Goal: Check status: Check status

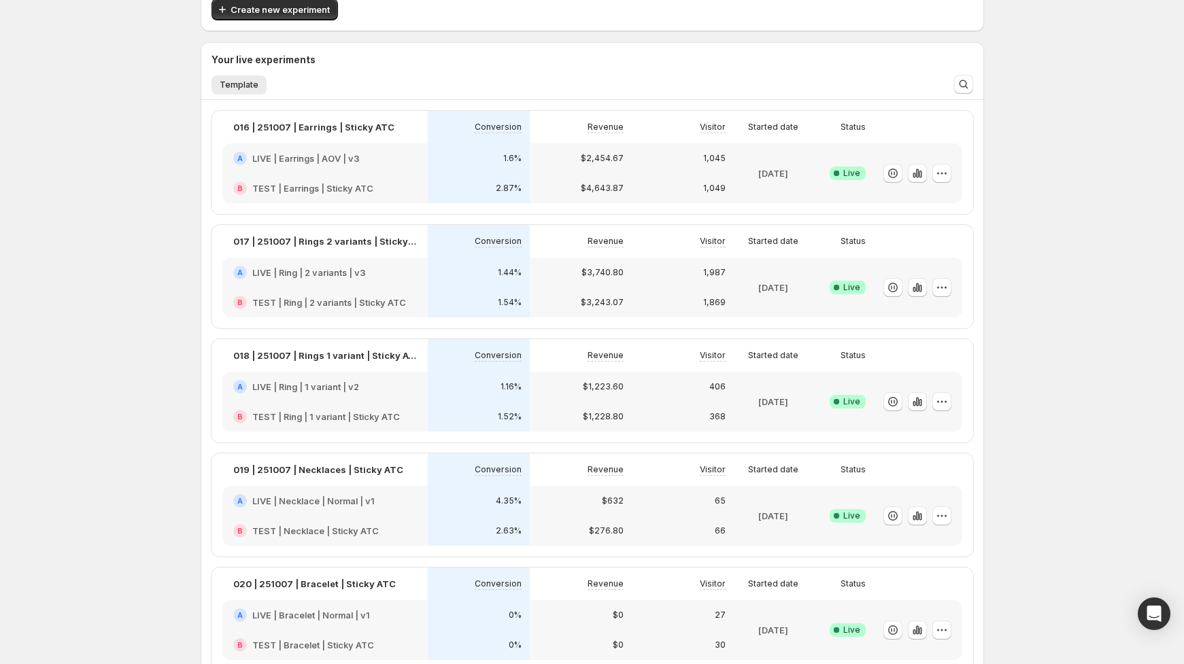
scroll to position [88, 0]
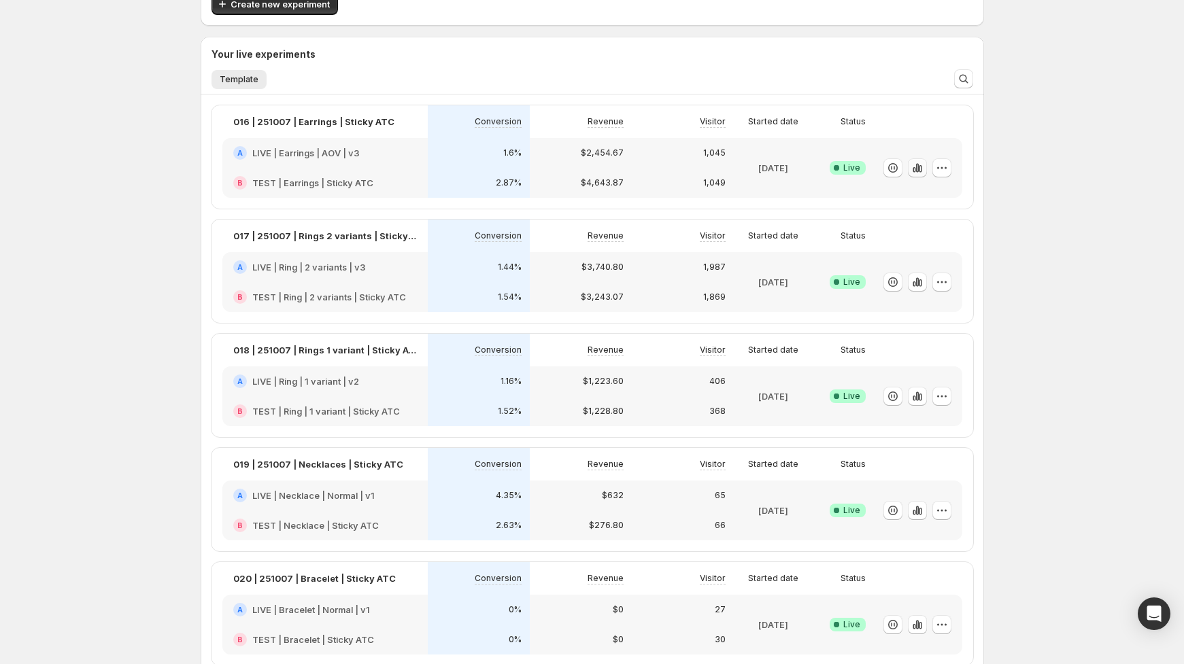
click at [921, 165] on icon "button" at bounding box center [918, 168] width 14 height 14
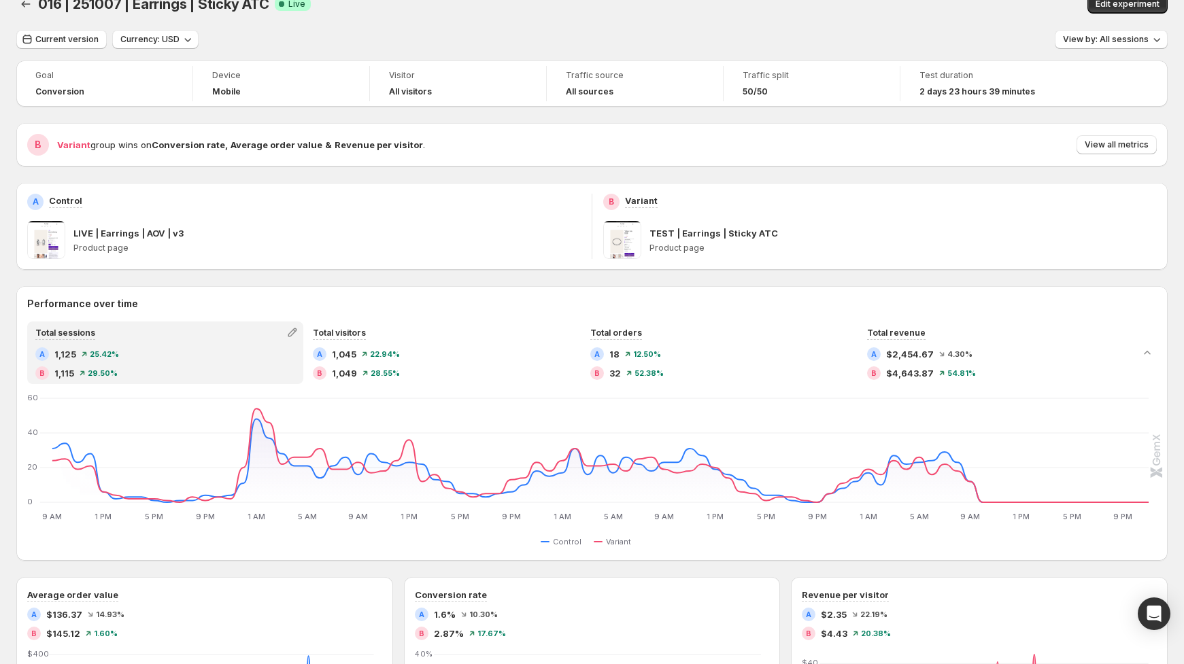
scroll to position [22, 0]
click at [1102, 38] on span "View by: All sessions" at bounding box center [1106, 39] width 86 height 11
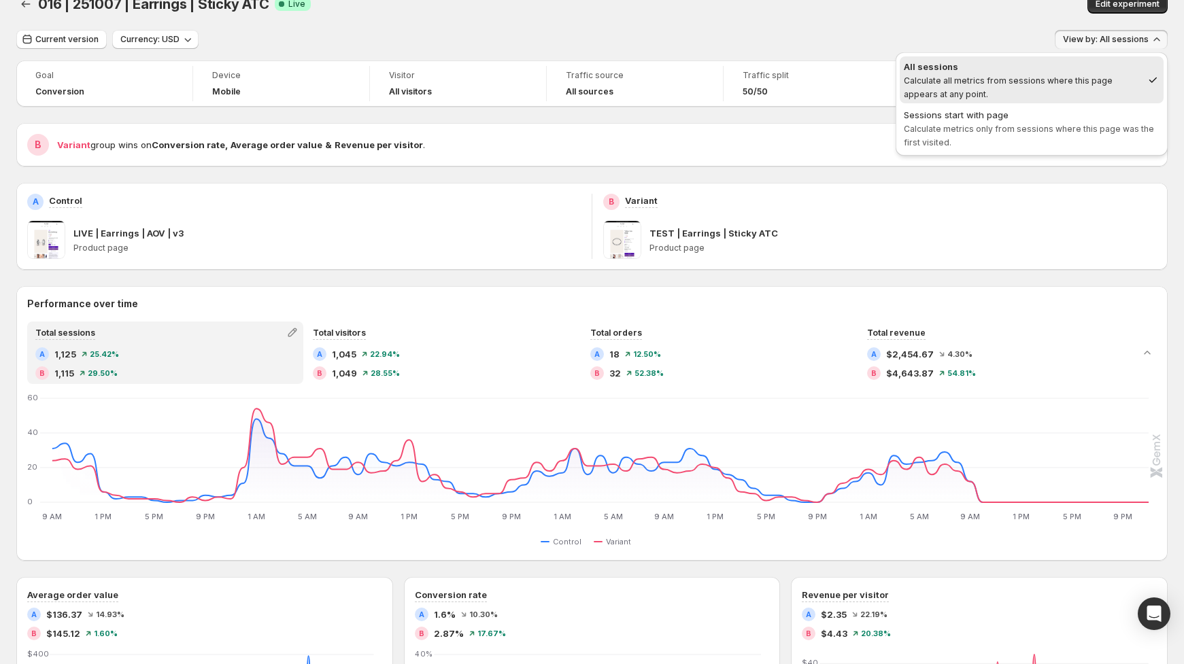
click at [1076, 124] on span "Calculate metrics only from sessions where this page was the first visited." at bounding box center [1029, 136] width 250 height 24
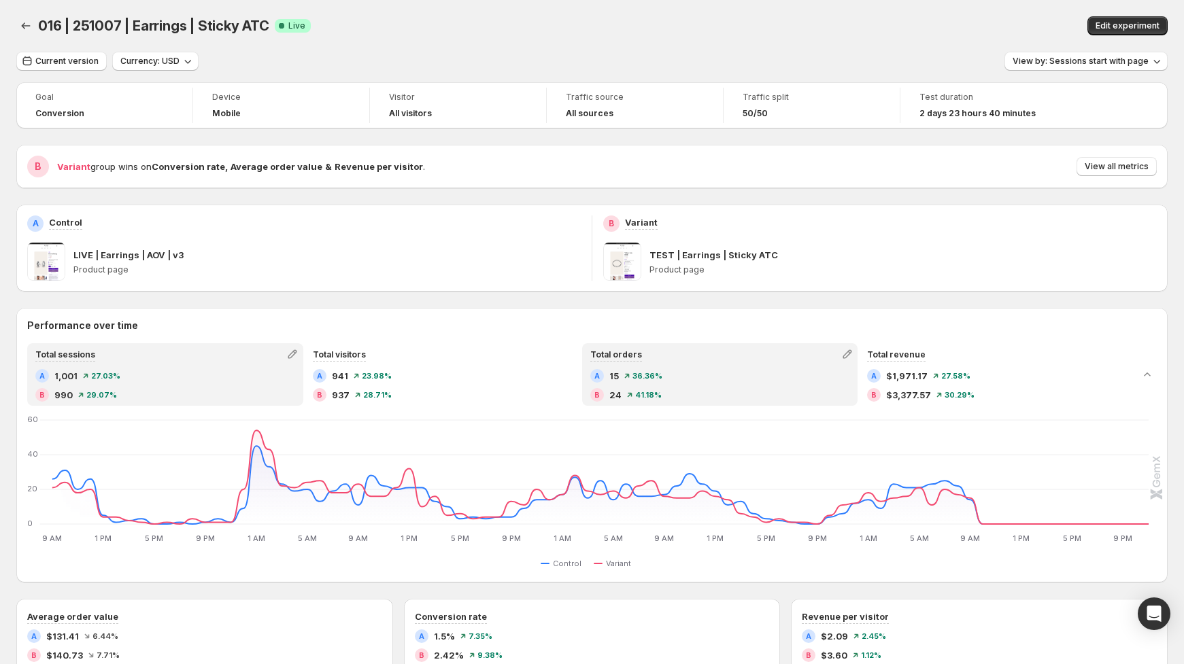
scroll to position [0, 0]
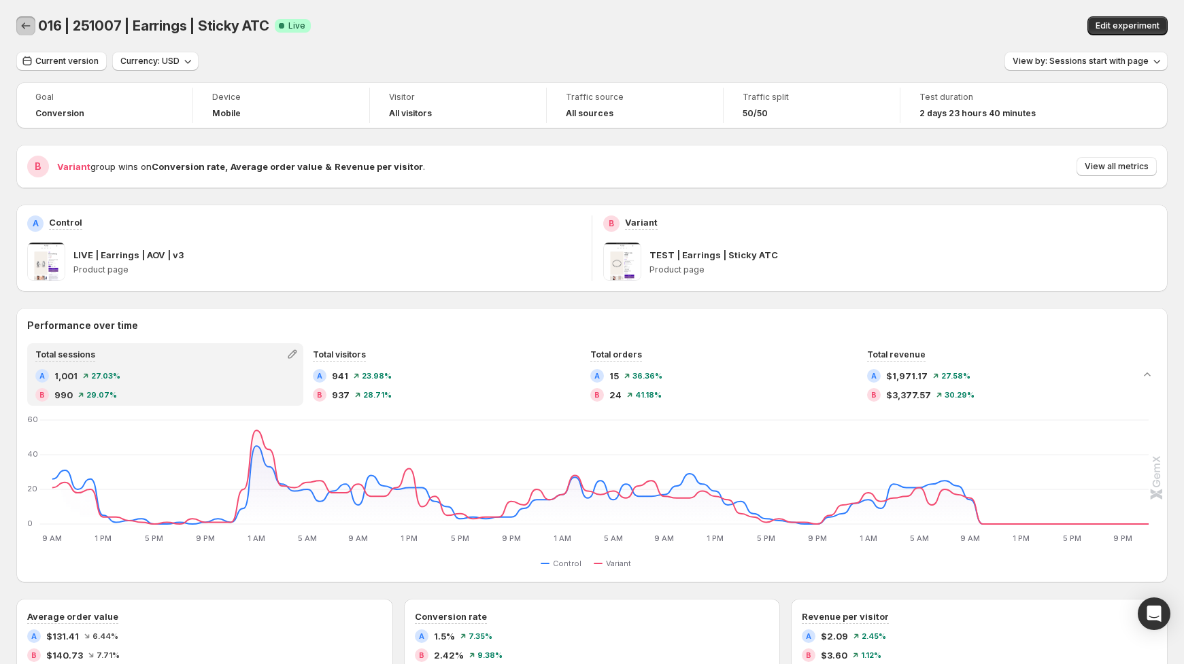
click at [30, 24] on icon "Back" at bounding box center [26, 26] width 14 height 14
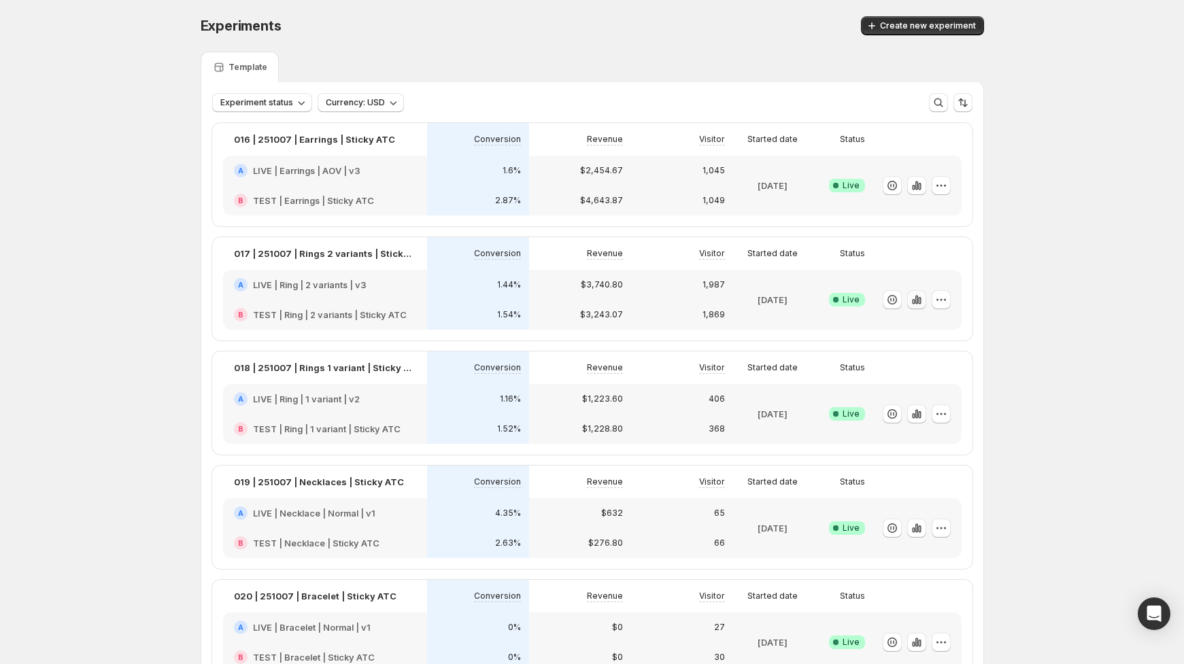
click at [913, 302] on icon "button" at bounding box center [917, 300] width 14 height 14
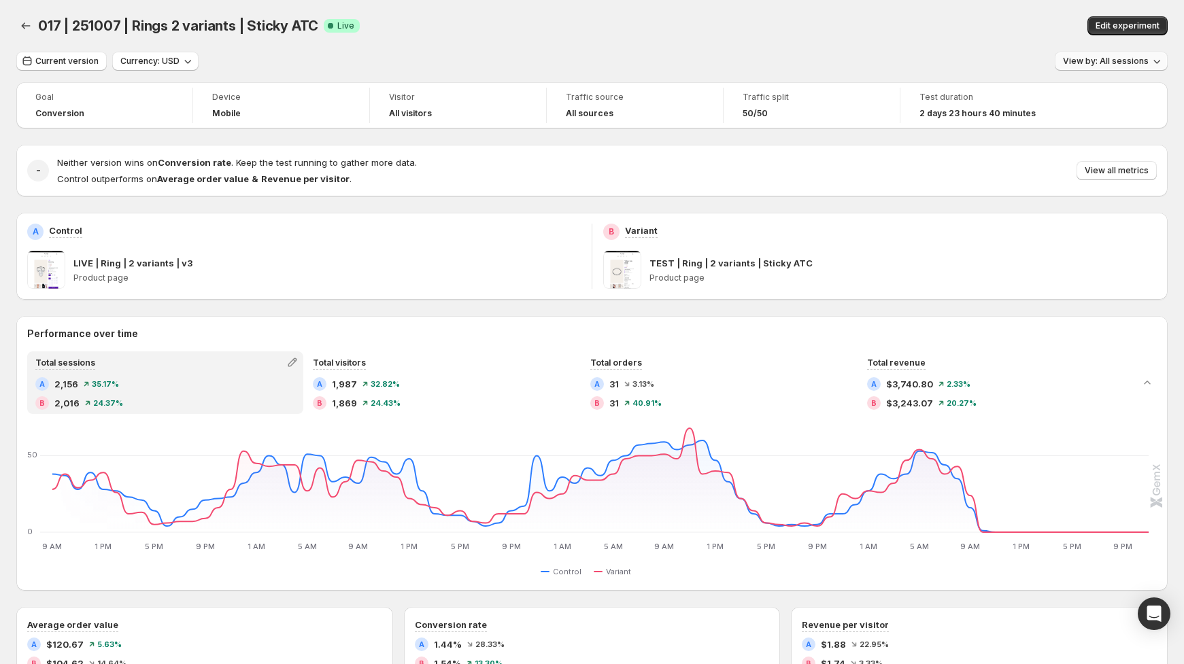
click at [1117, 61] on span "View by: All sessions" at bounding box center [1106, 61] width 86 height 11
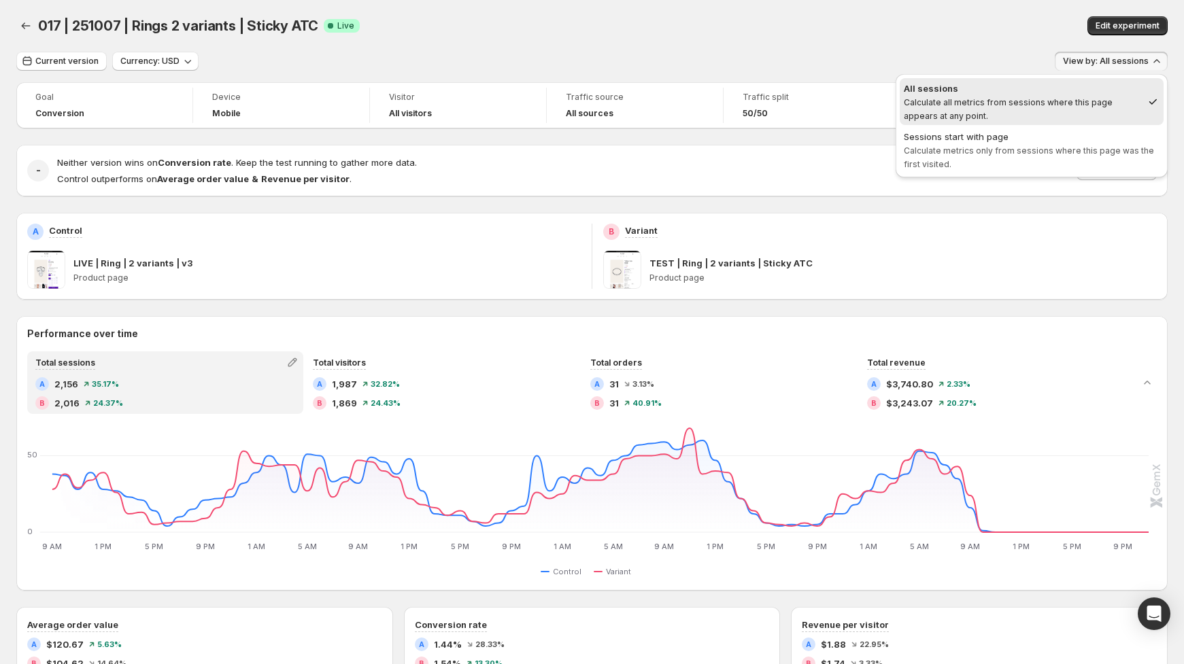
click at [1013, 153] on span "Calculate metrics only from sessions where this page was the first visited." at bounding box center [1029, 158] width 250 height 24
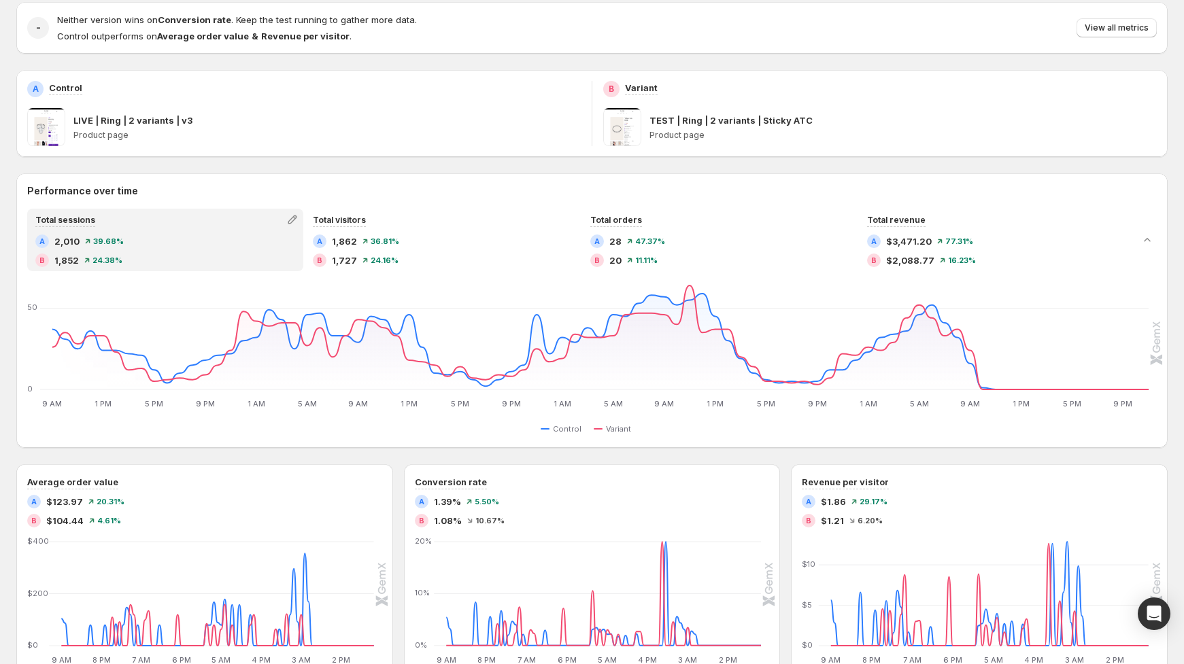
scroll to position [146, 0]
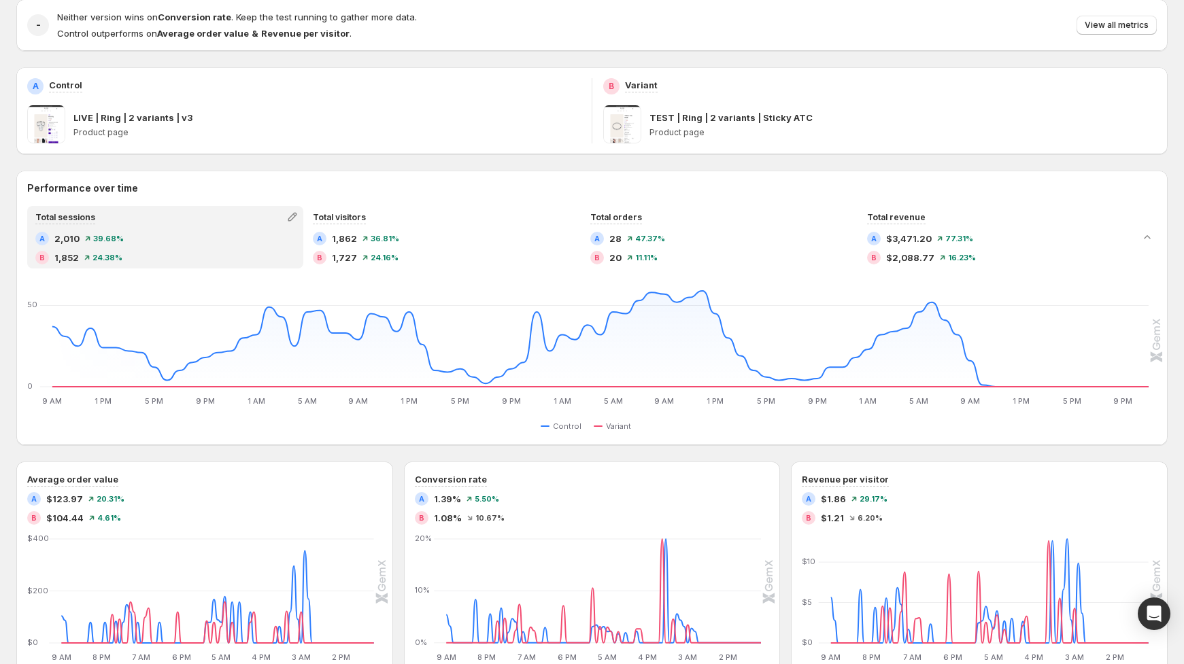
click at [624, 243] on div "A 28 47.37%" at bounding box center [720, 239] width 260 height 14
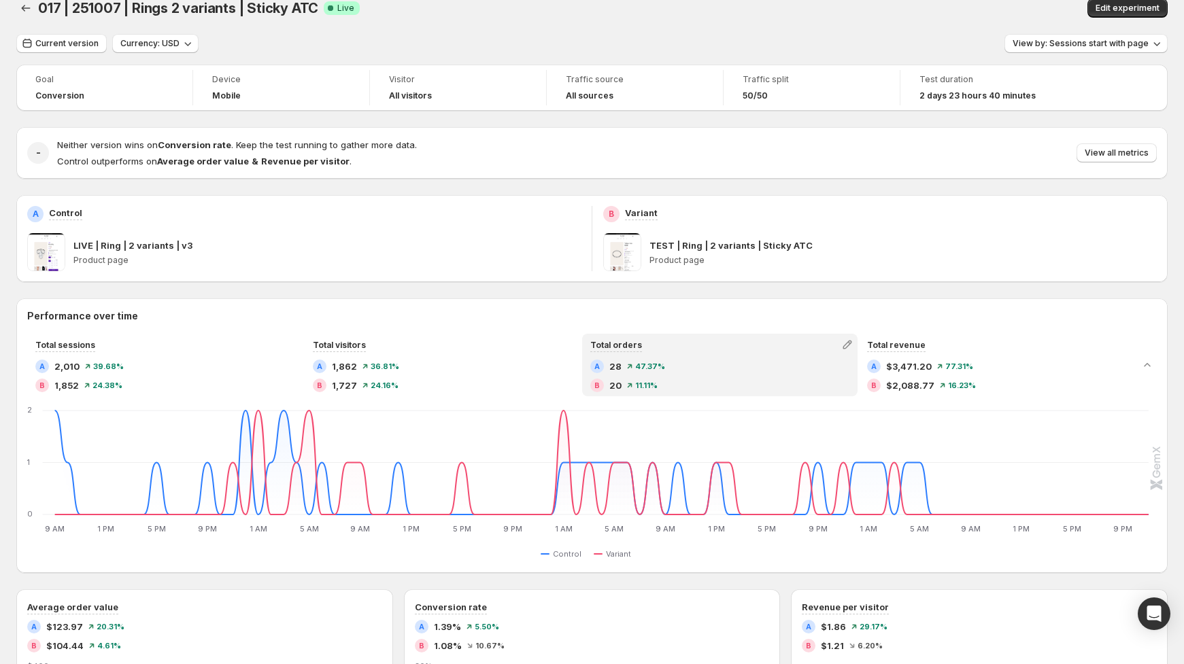
scroll to position [0, 0]
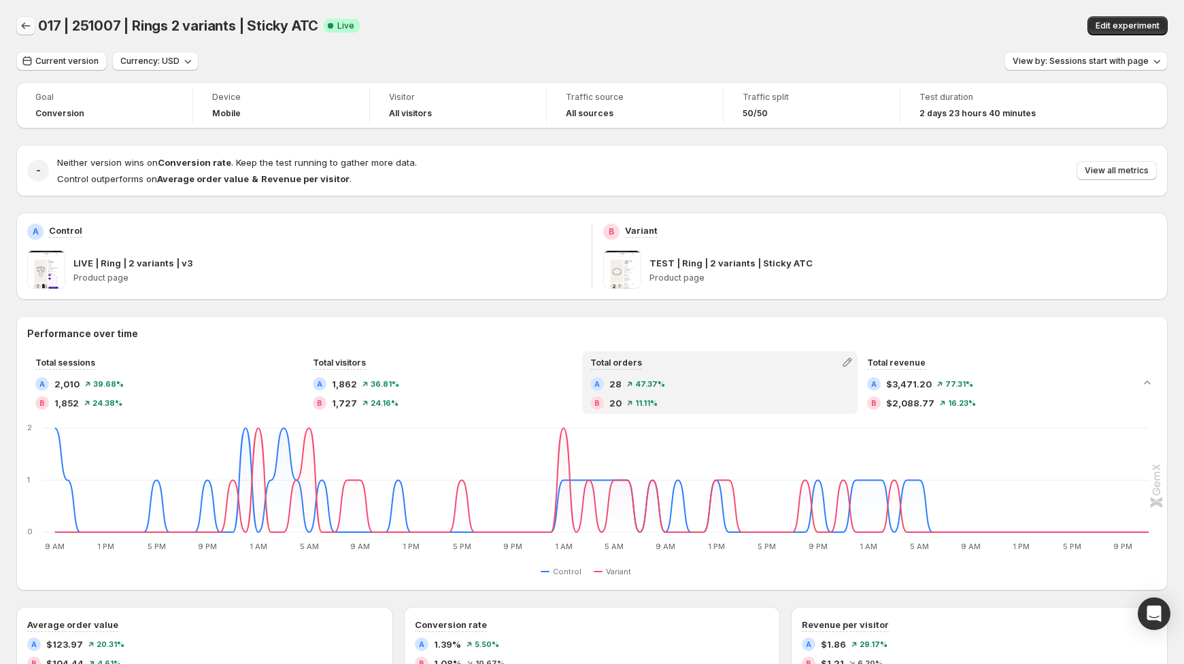
click at [33, 26] on button "Back" at bounding box center [25, 25] width 19 height 19
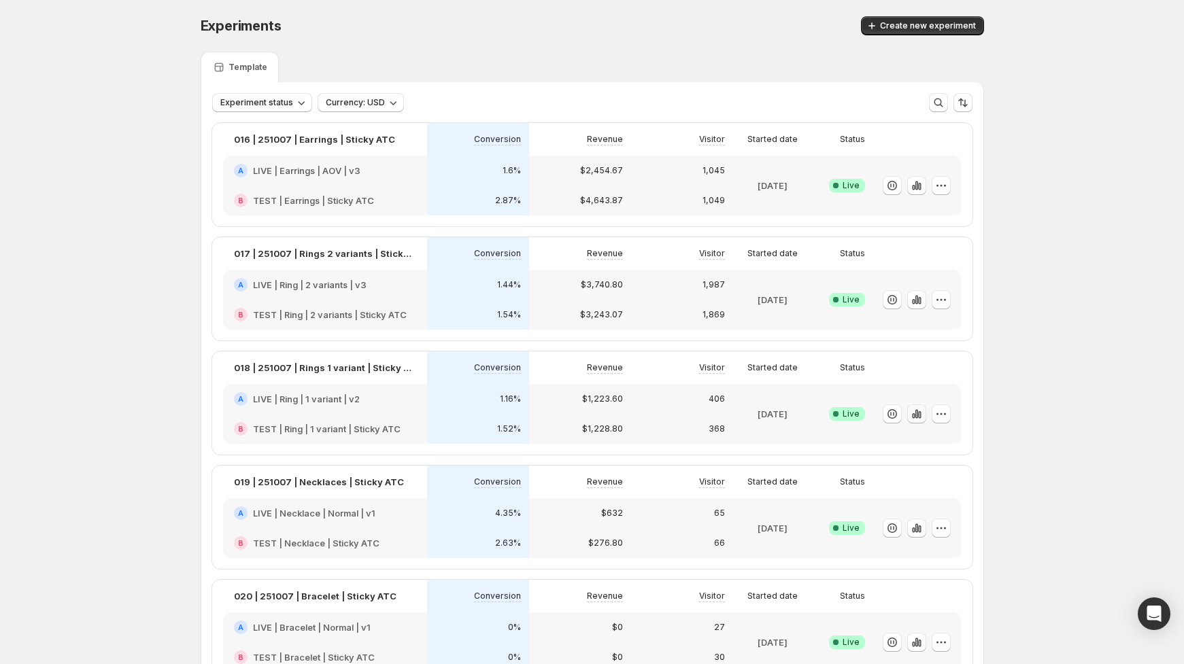
click at [917, 413] on icon "button" at bounding box center [916, 413] width 3 height 9
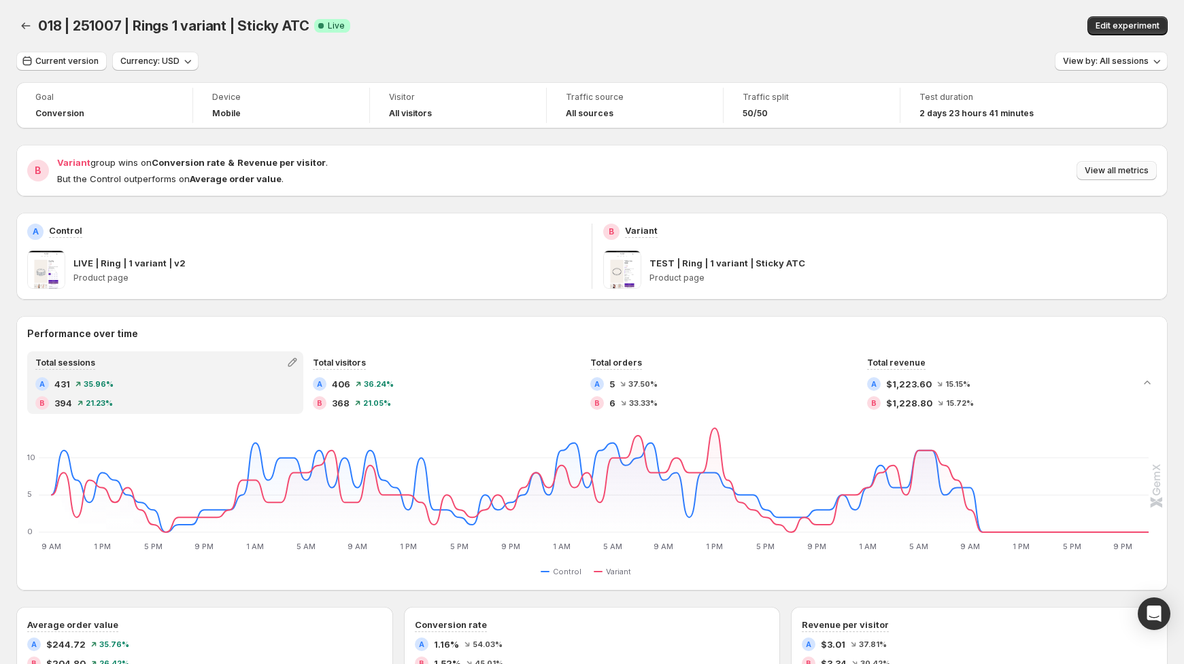
scroll to position [17, 0]
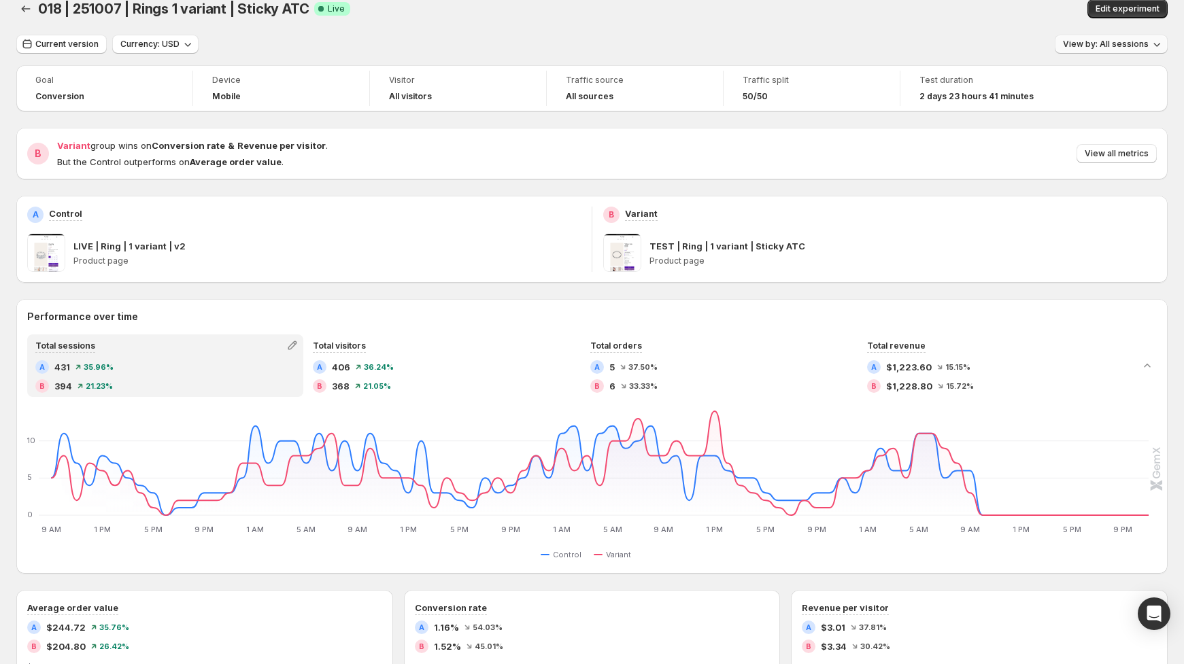
click at [1109, 48] on span "View by: All sessions" at bounding box center [1106, 44] width 86 height 11
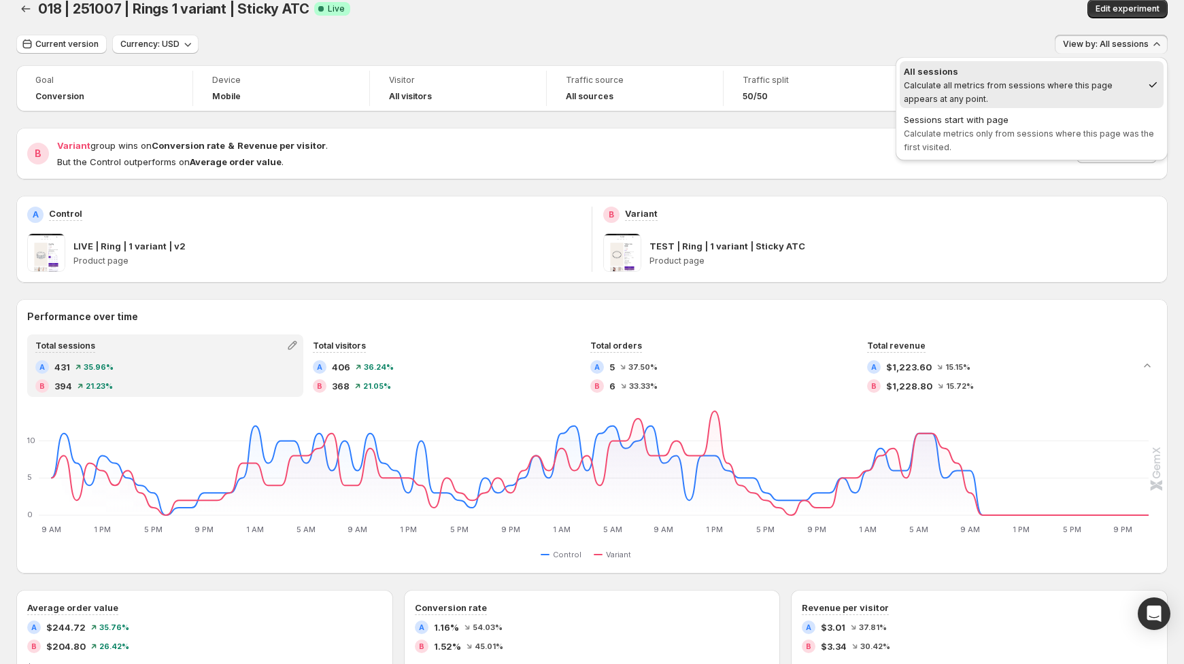
click at [1011, 131] on span "Calculate metrics only from sessions where this page was the first visited." at bounding box center [1029, 141] width 250 height 24
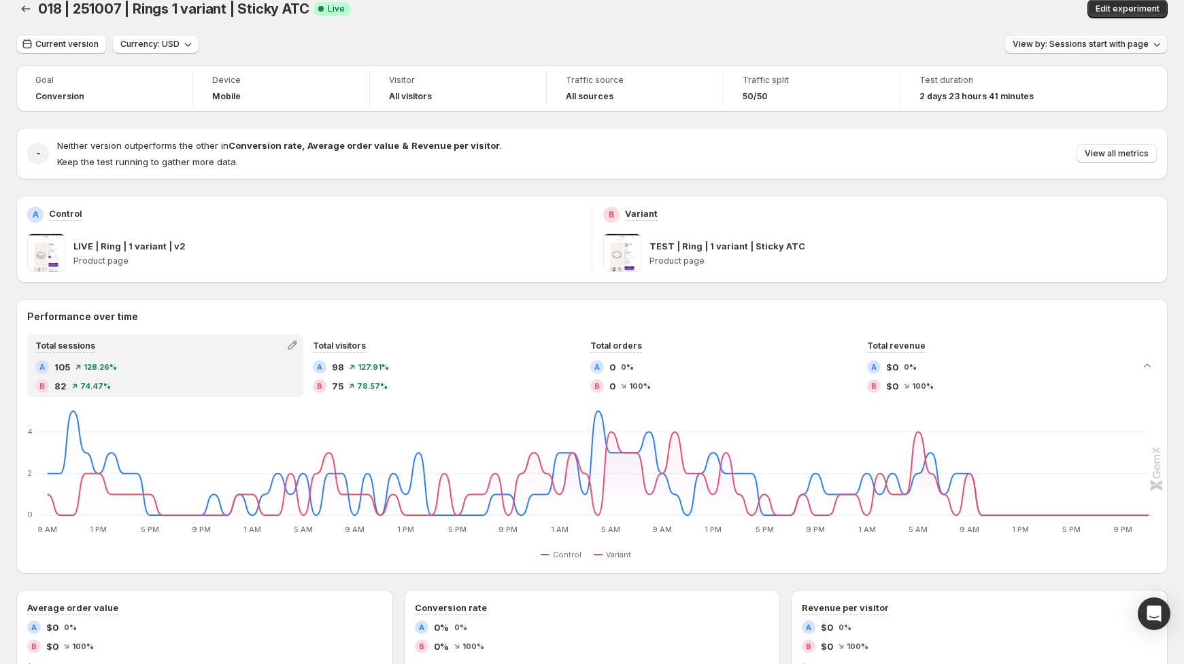
click at [1057, 43] on span "View by: Sessions start with page" at bounding box center [1081, 44] width 136 height 11
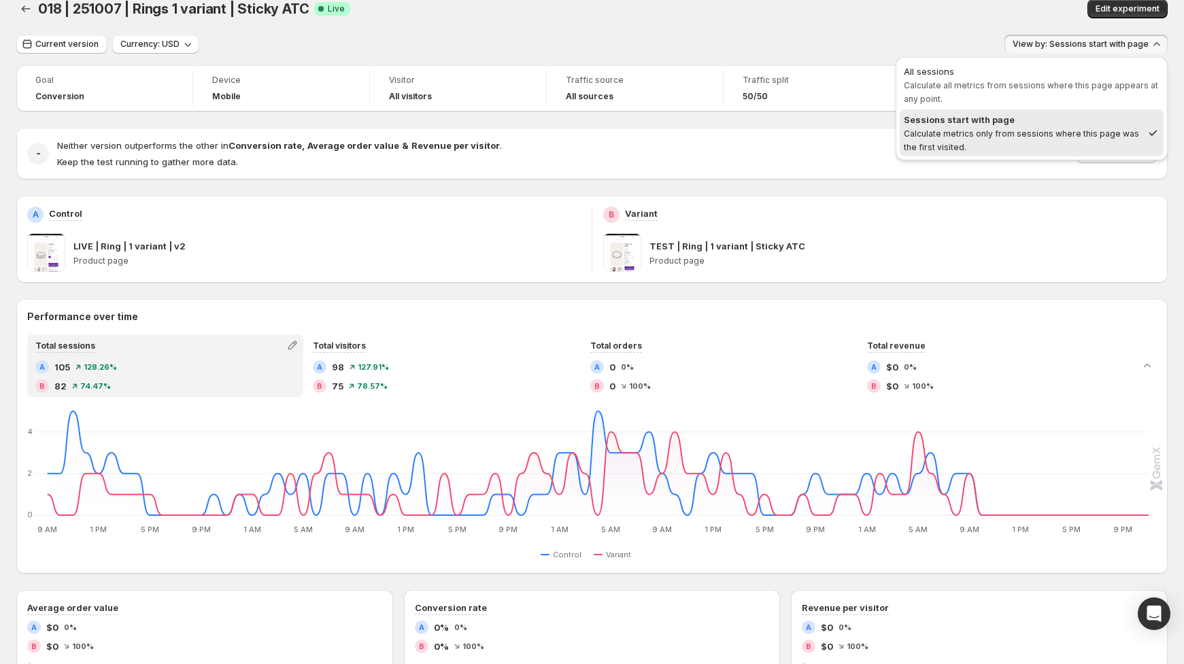
click at [991, 92] on span "All sessions Calculate all metrics from sessions where this page appears at any…" at bounding box center [1032, 85] width 256 height 41
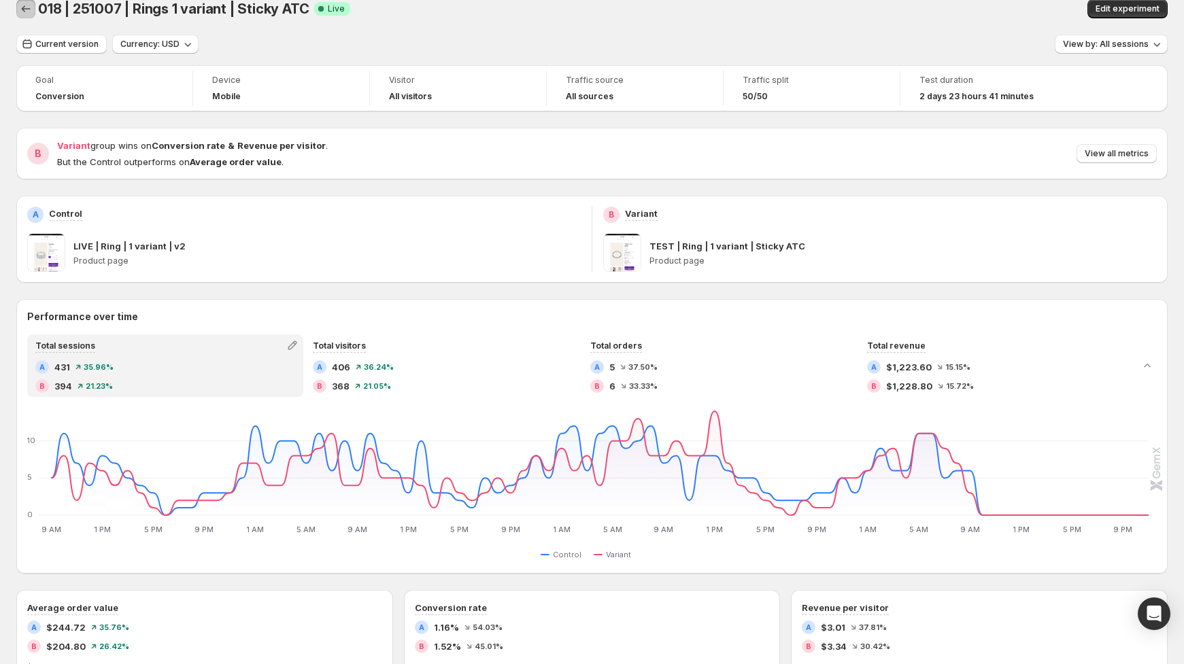
click at [27, 11] on icon "Back" at bounding box center [26, 9] width 14 height 14
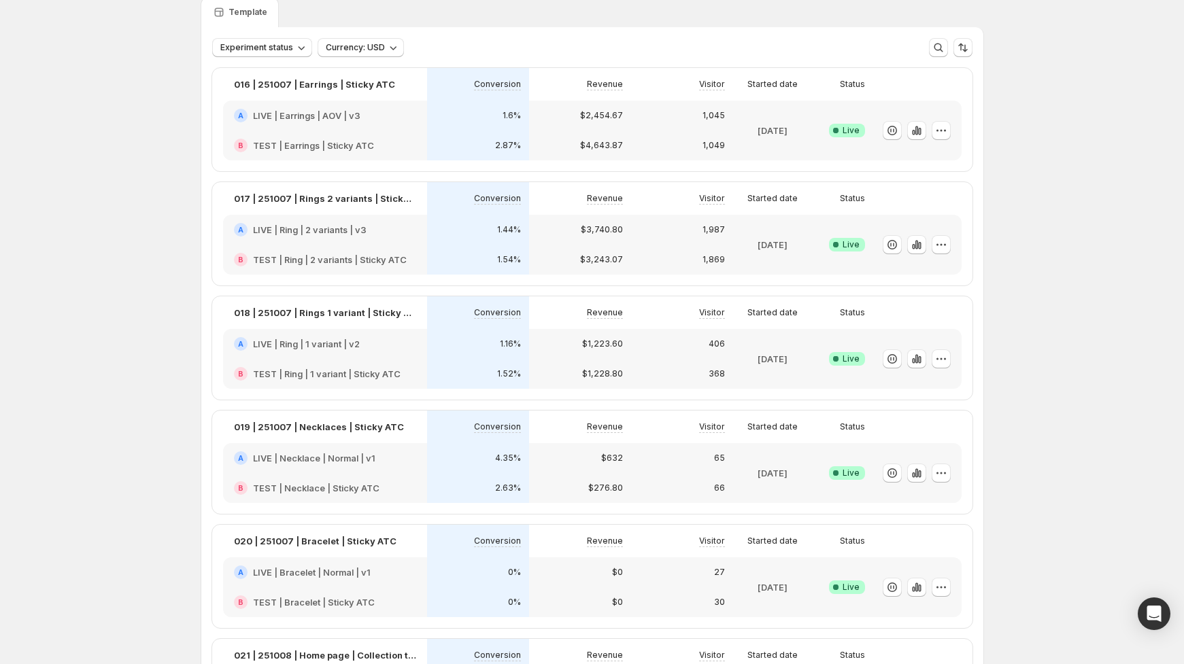
scroll to position [59, 0]
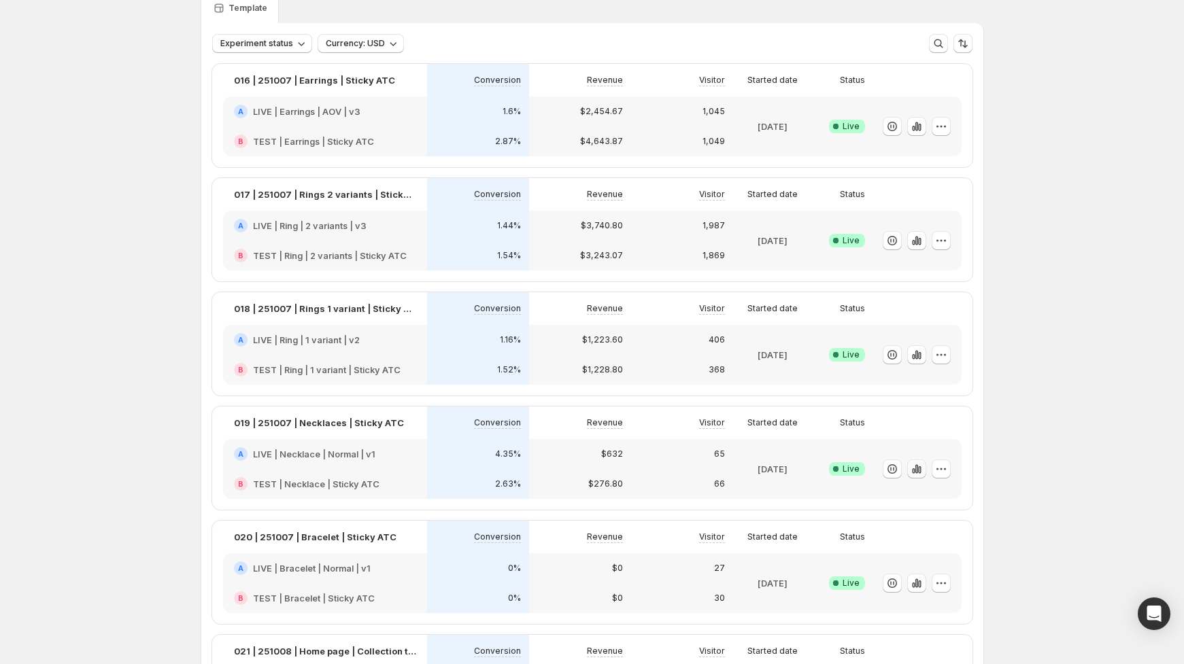
click at [917, 471] on icon "button" at bounding box center [916, 468] width 3 height 9
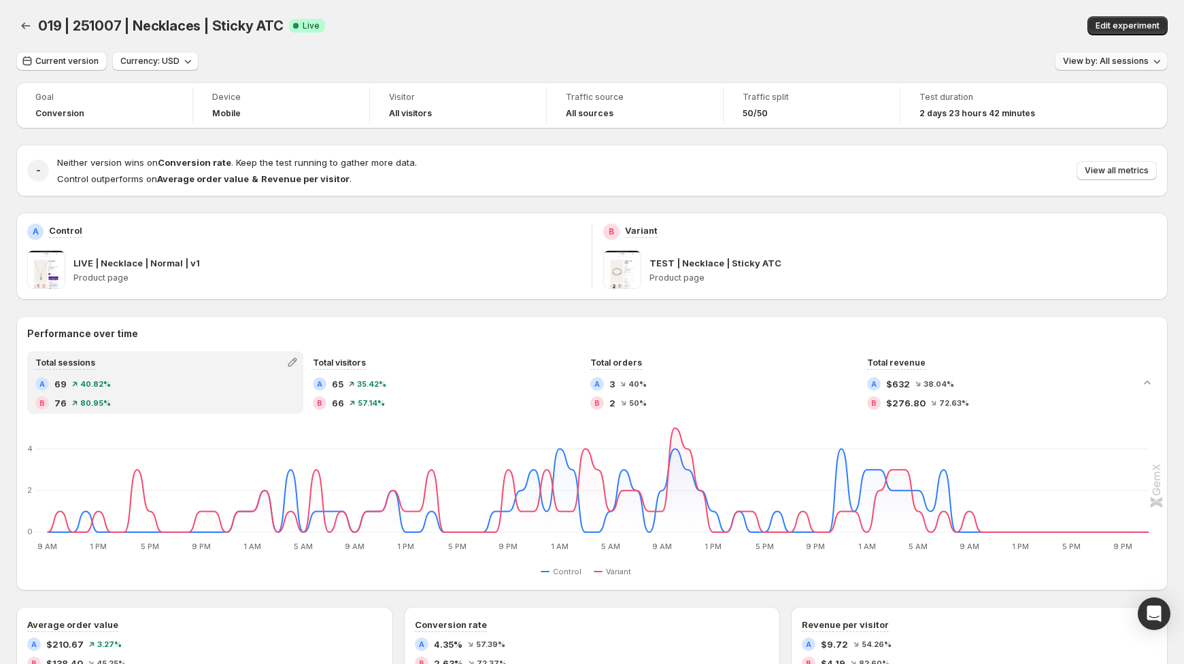
click at [1100, 63] on span "View by: All sessions" at bounding box center [1106, 61] width 86 height 11
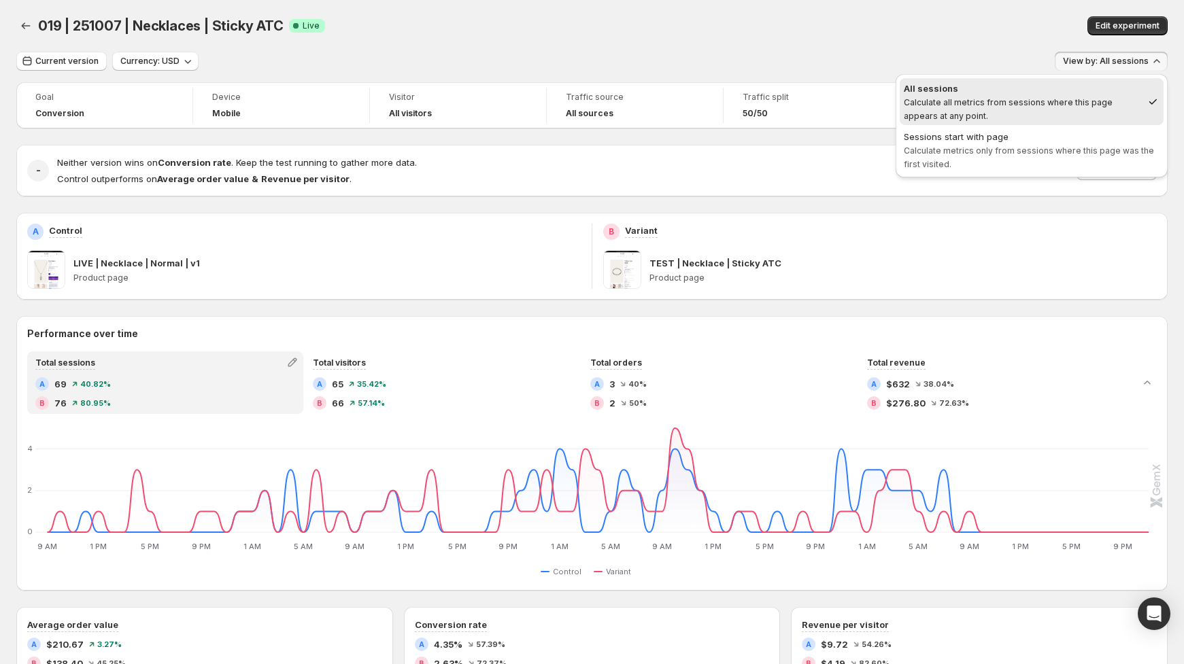
click at [1061, 163] on span "Sessions start with page Calculate metrics only from sessions where this page w…" at bounding box center [1032, 150] width 256 height 41
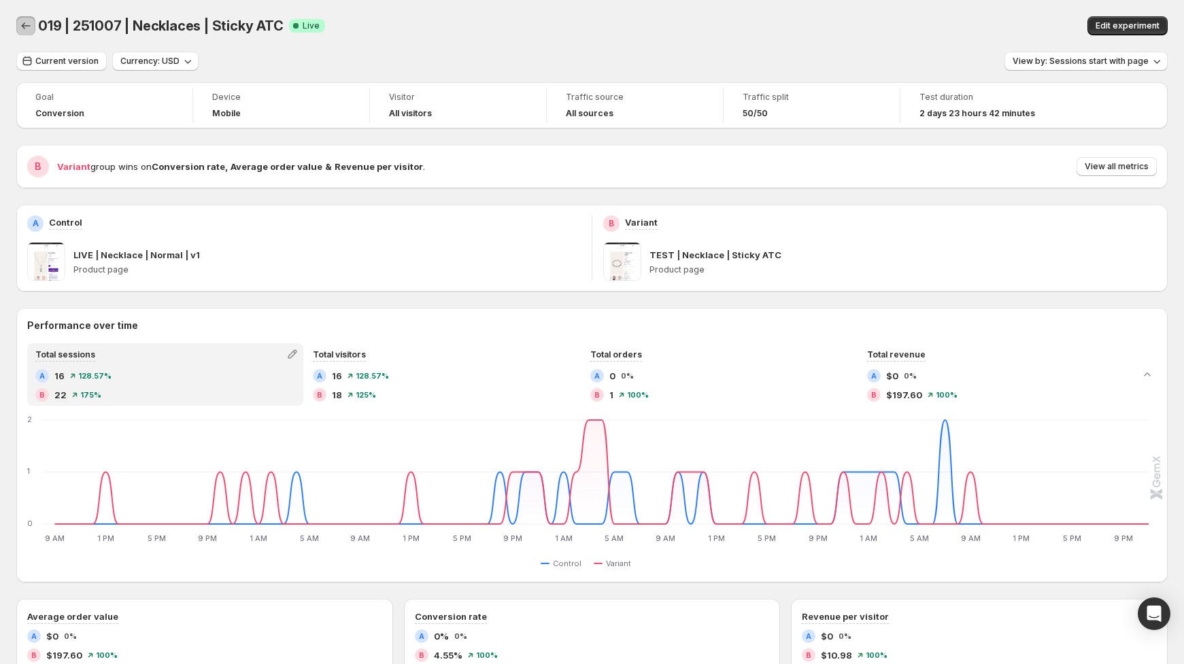
click at [27, 32] on icon "Back" at bounding box center [26, 26] width 14 height 14
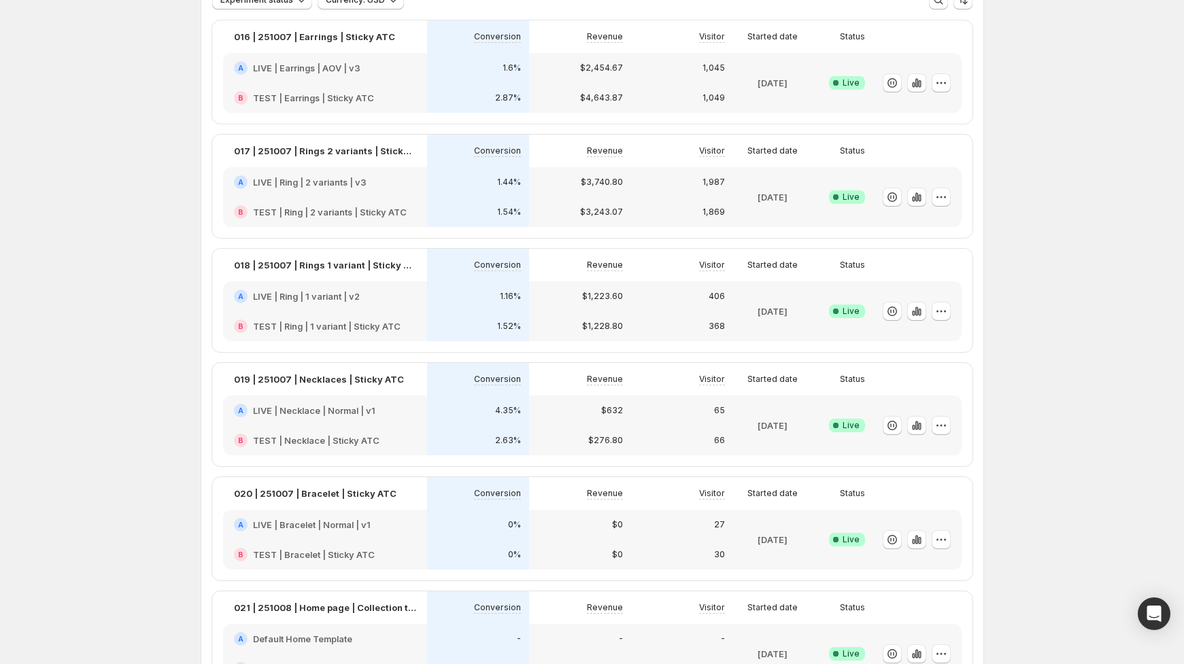
scroll to position [165, 0]
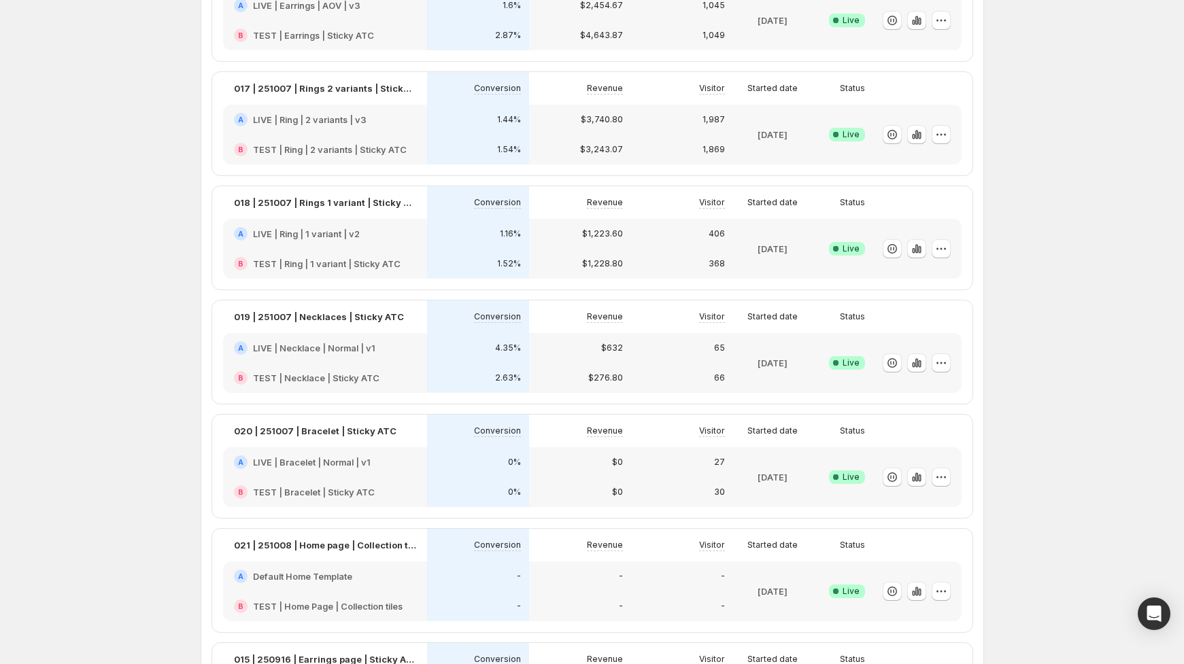
click at [911, 477] on icon "button" at bounding box center [917, 478] width 14 height 14
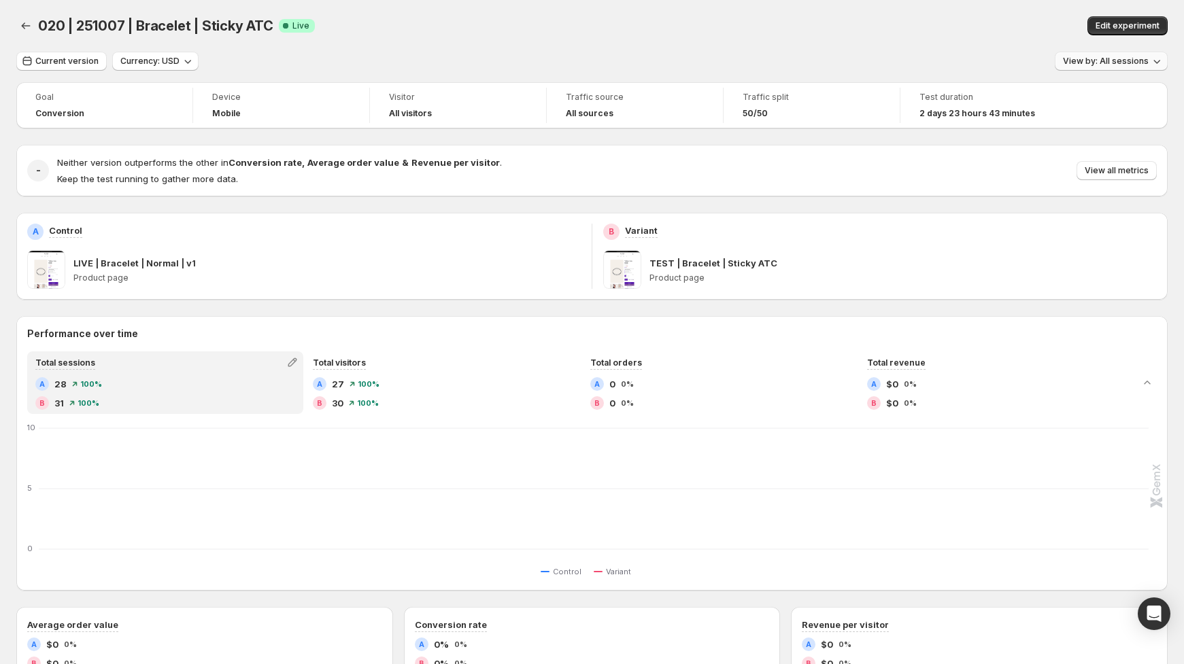
click at [1104, 60] on span "View by: All sessions" at bounding box center [1106, 61] width 86 height 11
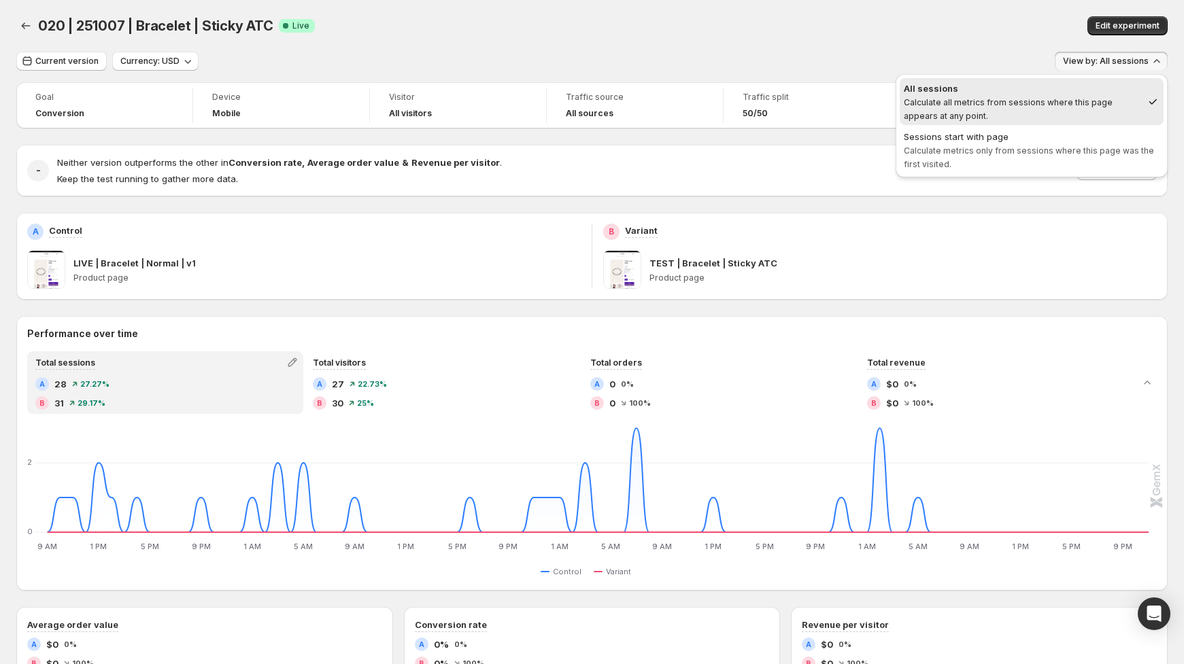
click at [1051, 156] on span "Sessions start with page Calculate metrics only from sessions where this page w…" at bounding box center [1032, 150] width 256 height 41
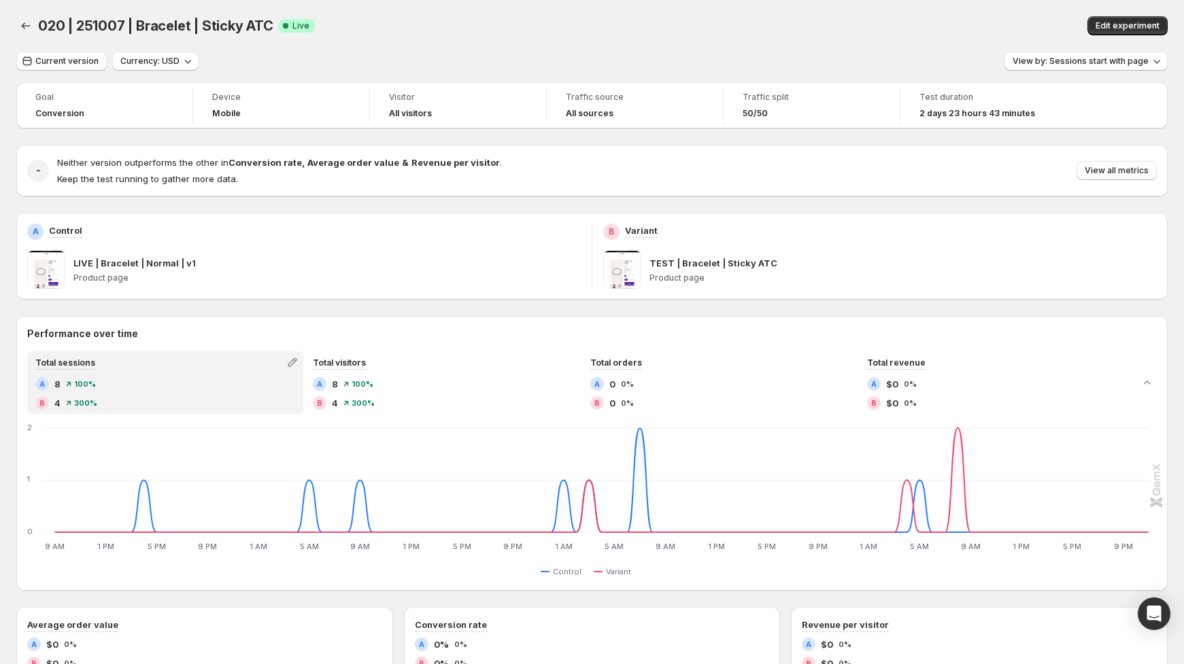
click at [44, 31] on span "020 | 251007 | Bracelet | Sticky ATC" at bounding box center [155, 26] width 235 height 16
click at [17, 27] on button "Back" at bounding box center [25, 25] width 19 height 19
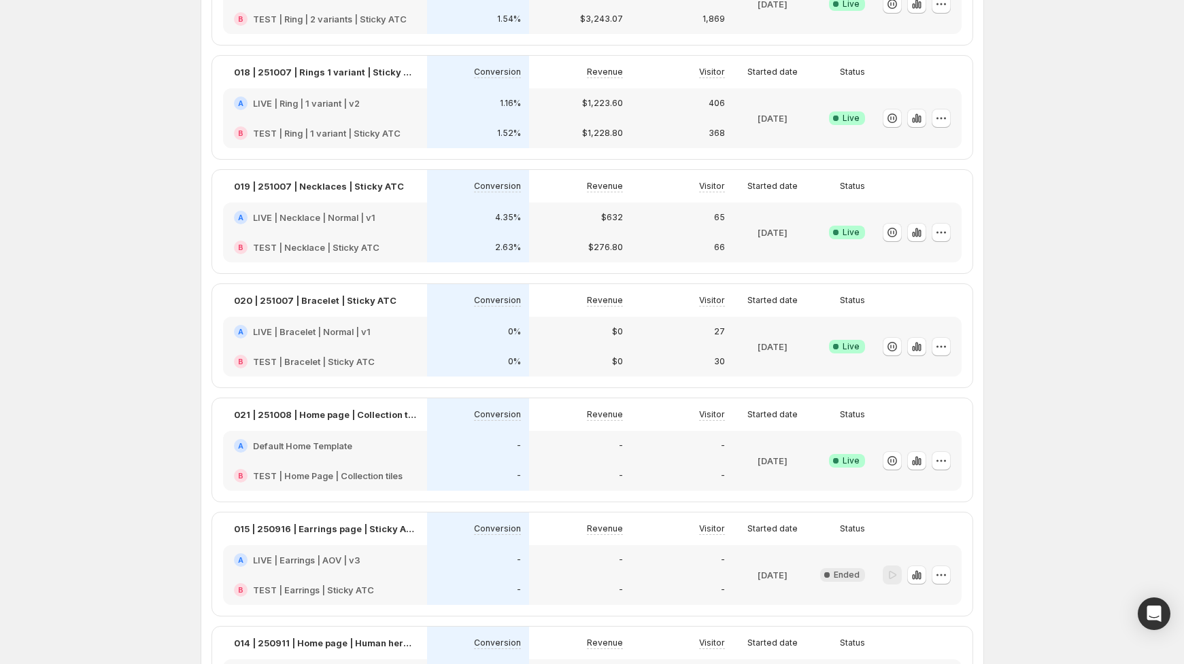
scroll to position [296, 0]
click at [913, 462] on icon "button" at bounding box center [917, 461] width 14 height 14
